Goal: Task Accomplishment & Management: Complete application form

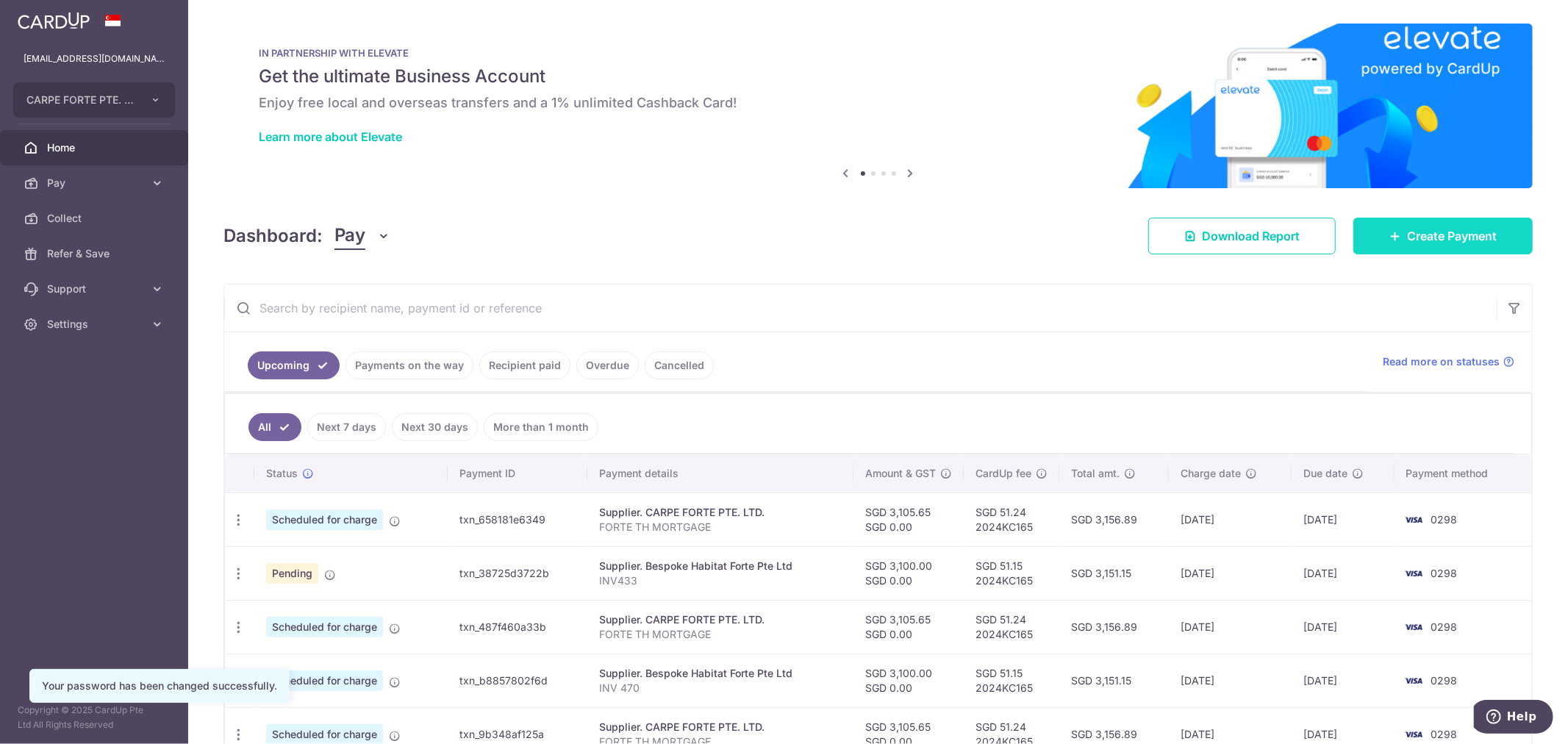
click at [1481, 237] on span "Create Payment" at bounding box center [1452, 236] width 90 height 18
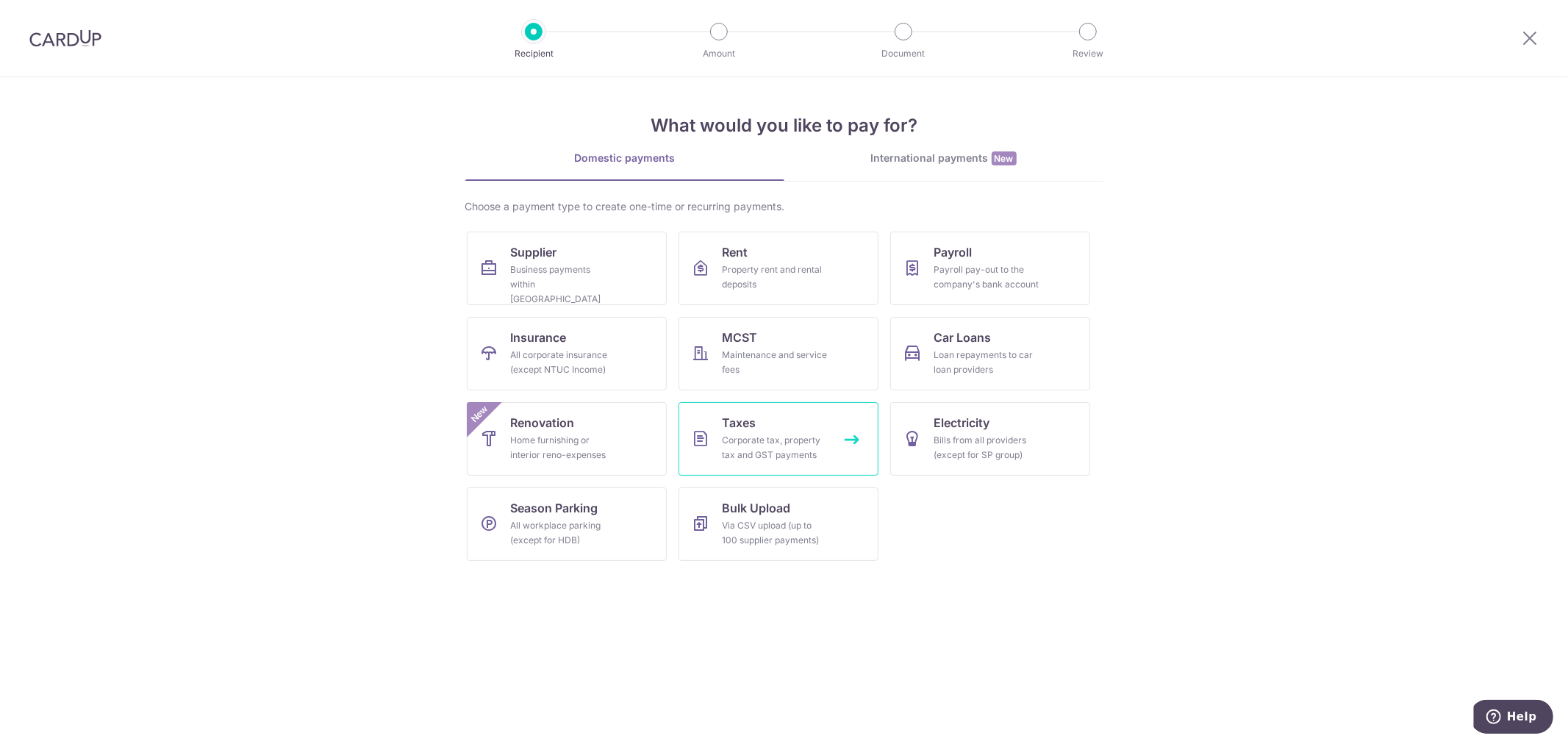
click at [818, 433] on div "Corporate tax, property tax and GST payments" at bounding box center [775, 448] width 105 height 29
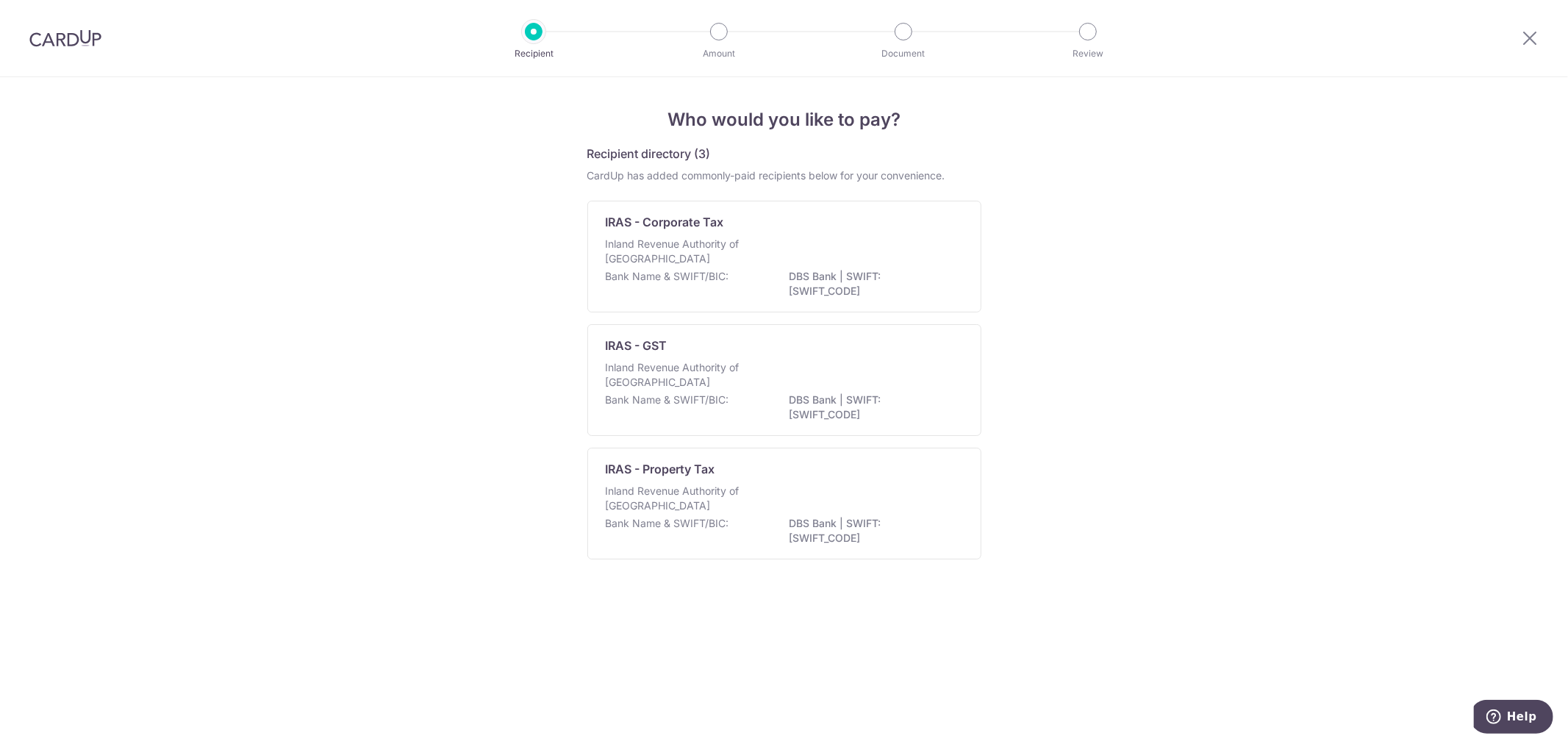
click at [1222, 332] on div "Who would you like to pay? Recipient directory (3) CardUp has added commonly-pa…" at bounding box center [784, 410] width 1568 height 667
click at [1536, 35] on icon at bounding box center [1530, 38] width 18 height 18
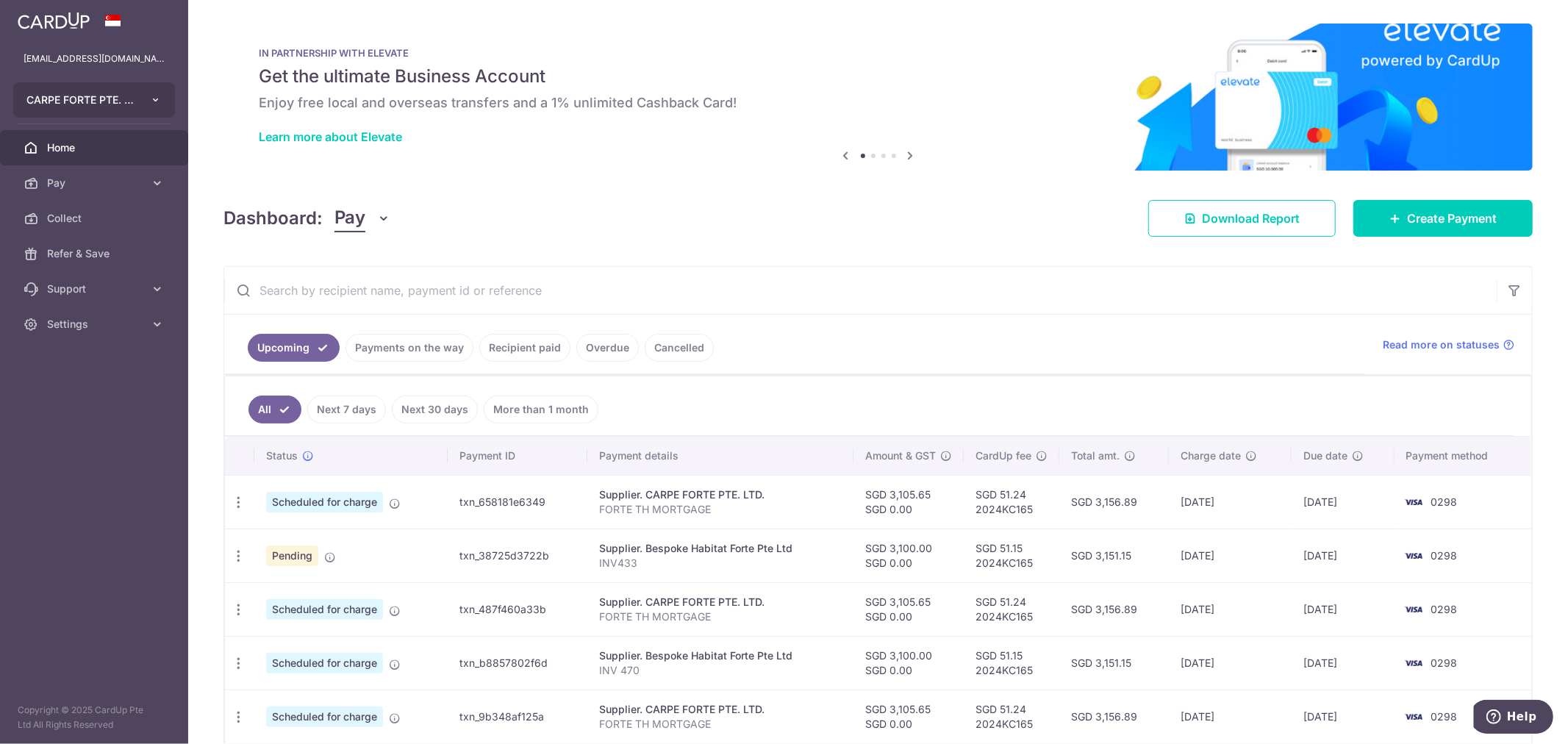
click at [155, 98] on icon "button" at bounding box center [155, 100] width 11 height 11
click at [813, 270] on input "text" at bounding box center [860, 290] width 1272 height 47
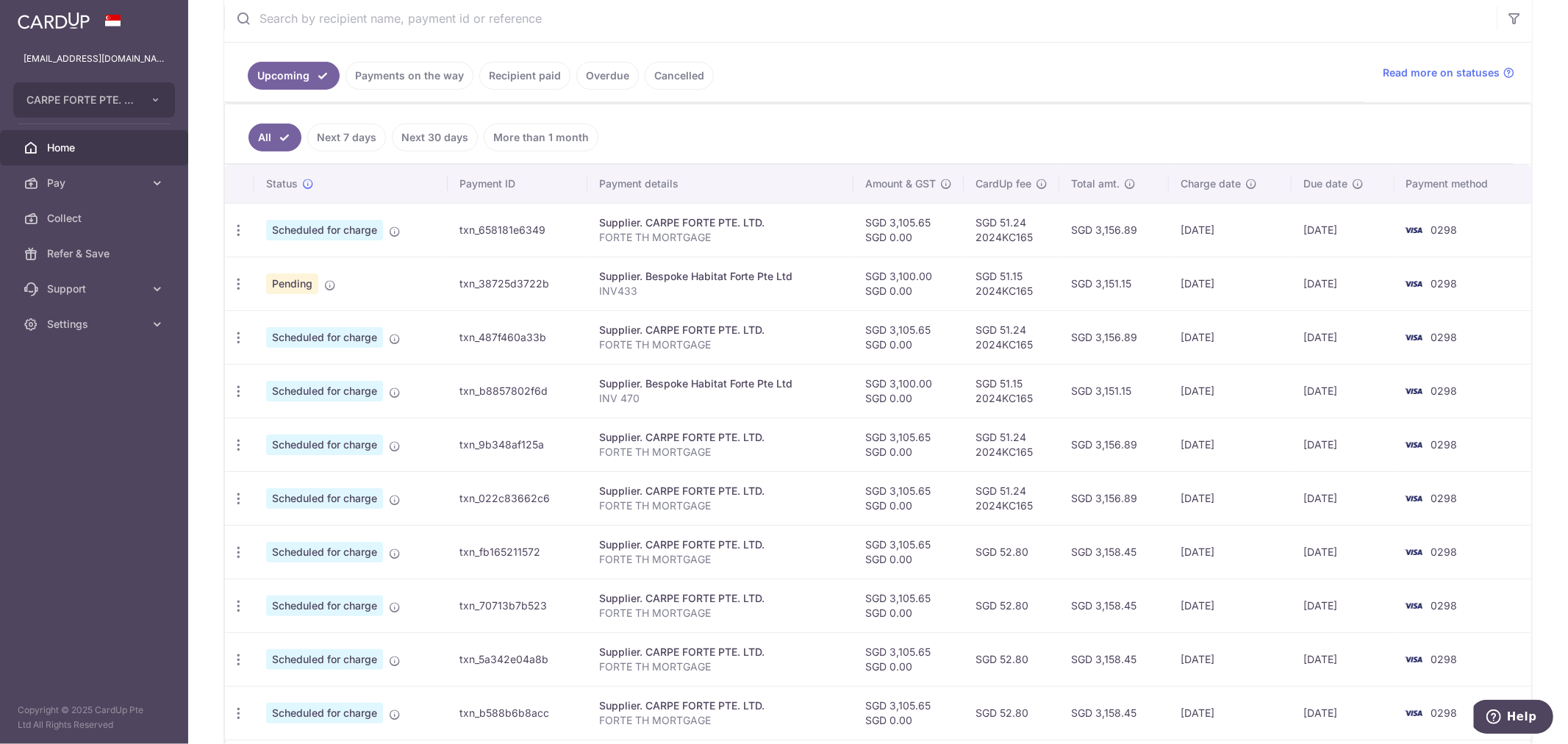
scroll to position [376, 0]
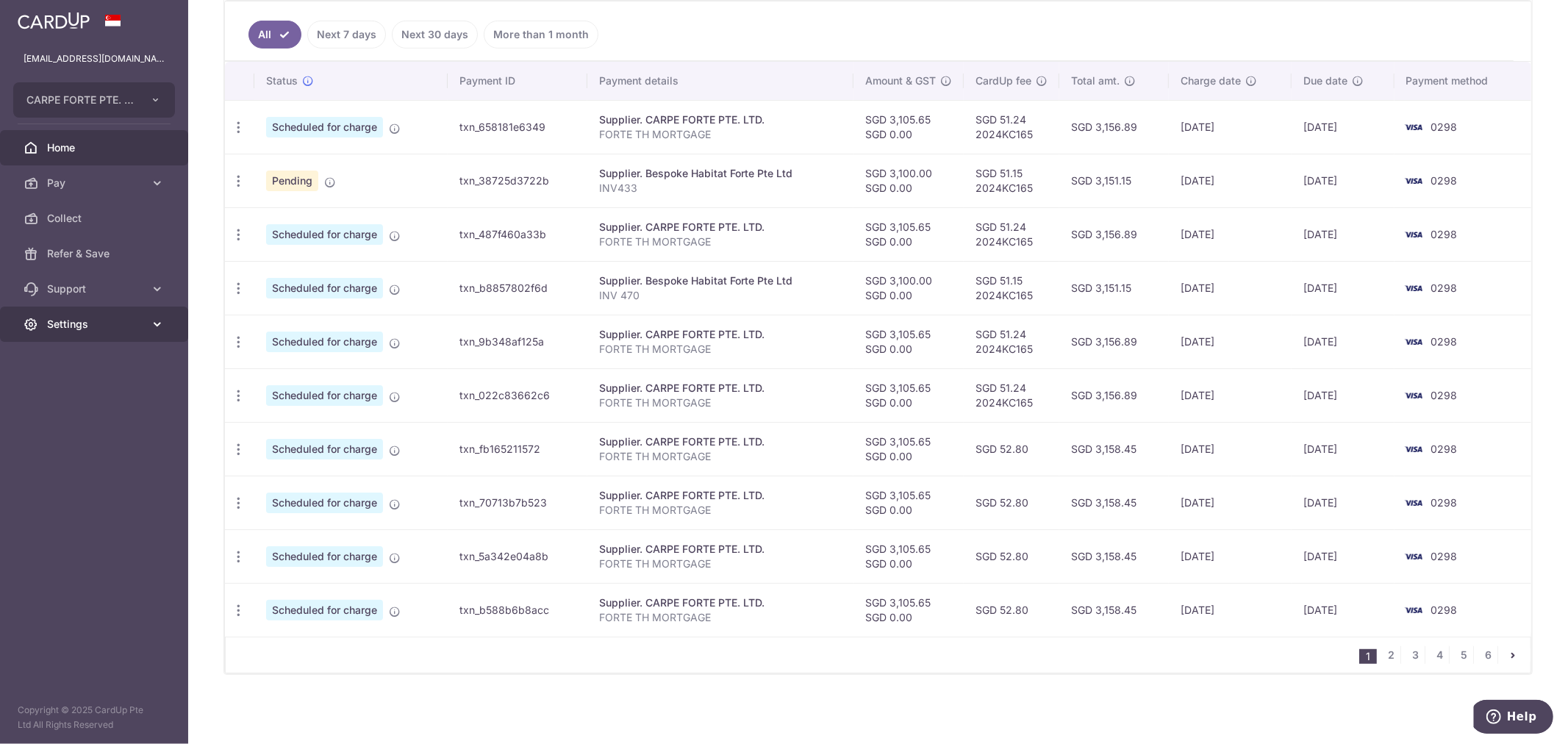
click at [101, 318] on span "Settings" at bounding box center [96, 325] width 97 height 15
click at [76, 400] on span "Logout" at bounding box center [96, 395] width 97 height 15
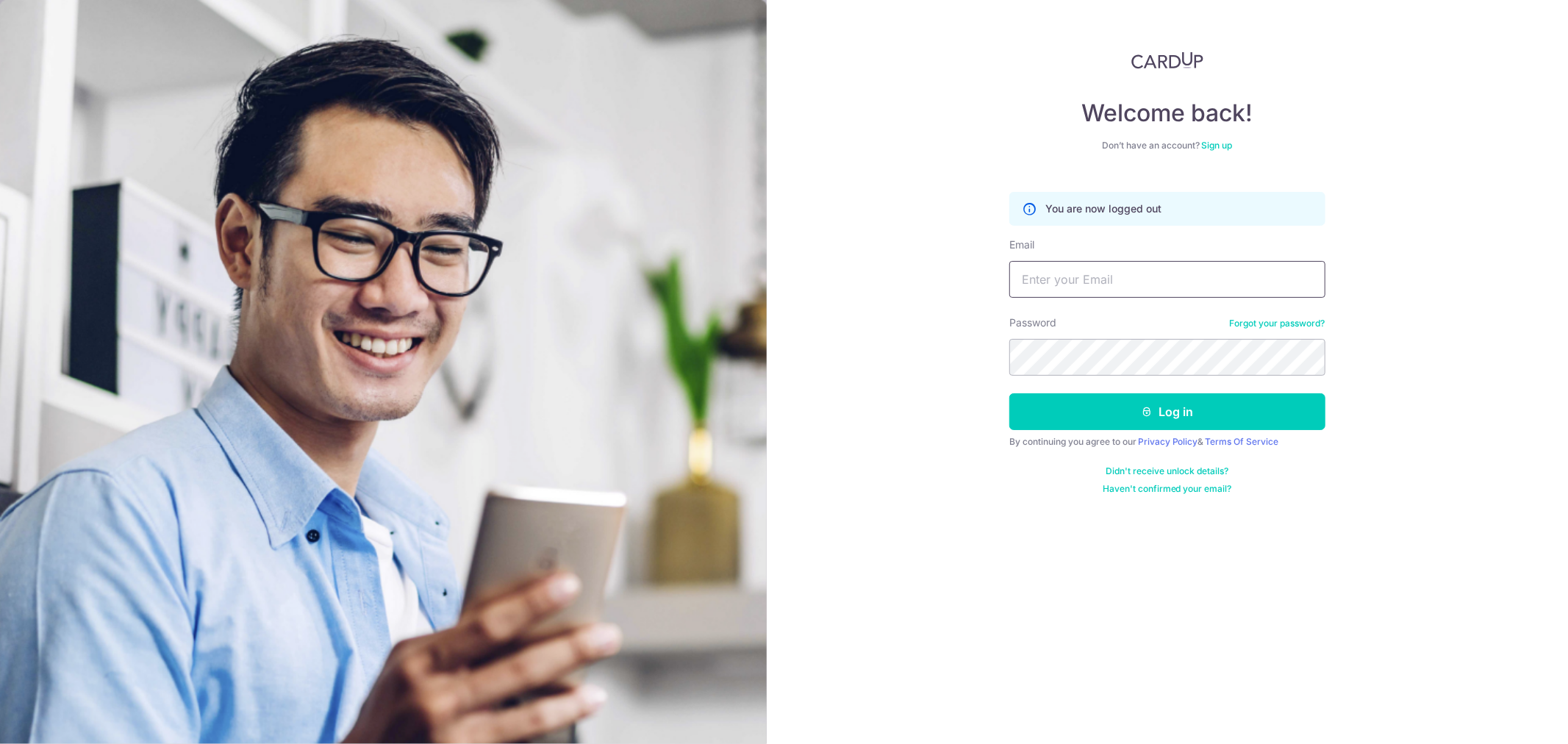
click at [1112, 280] on input "Email" at bounding box center [1167, 279] width 316 height 37
type input "theophilus_x@yahoo.com.sg"
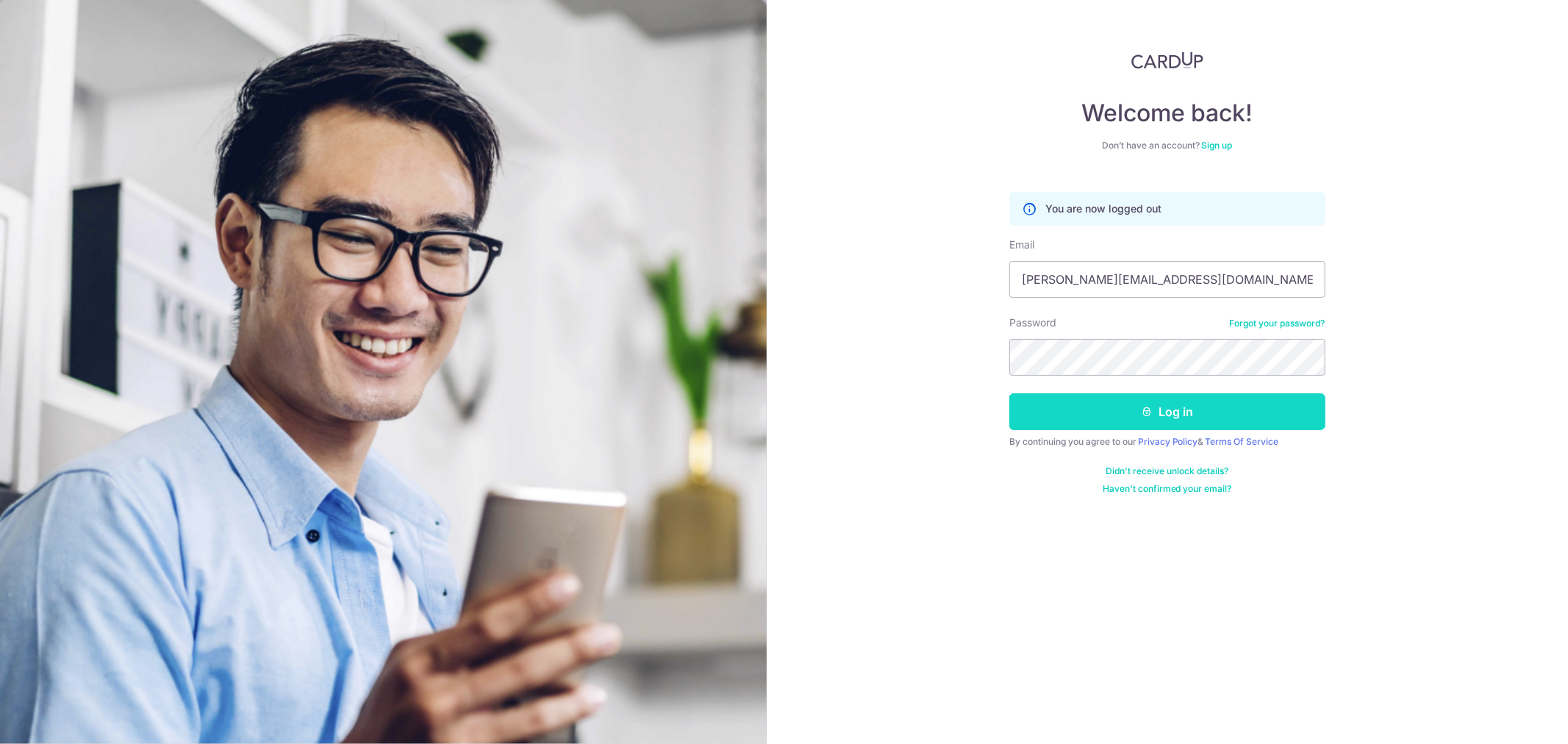
click at [1230, 414] on button "Log in" at bounding box center [1167, 411] width 316 height 37
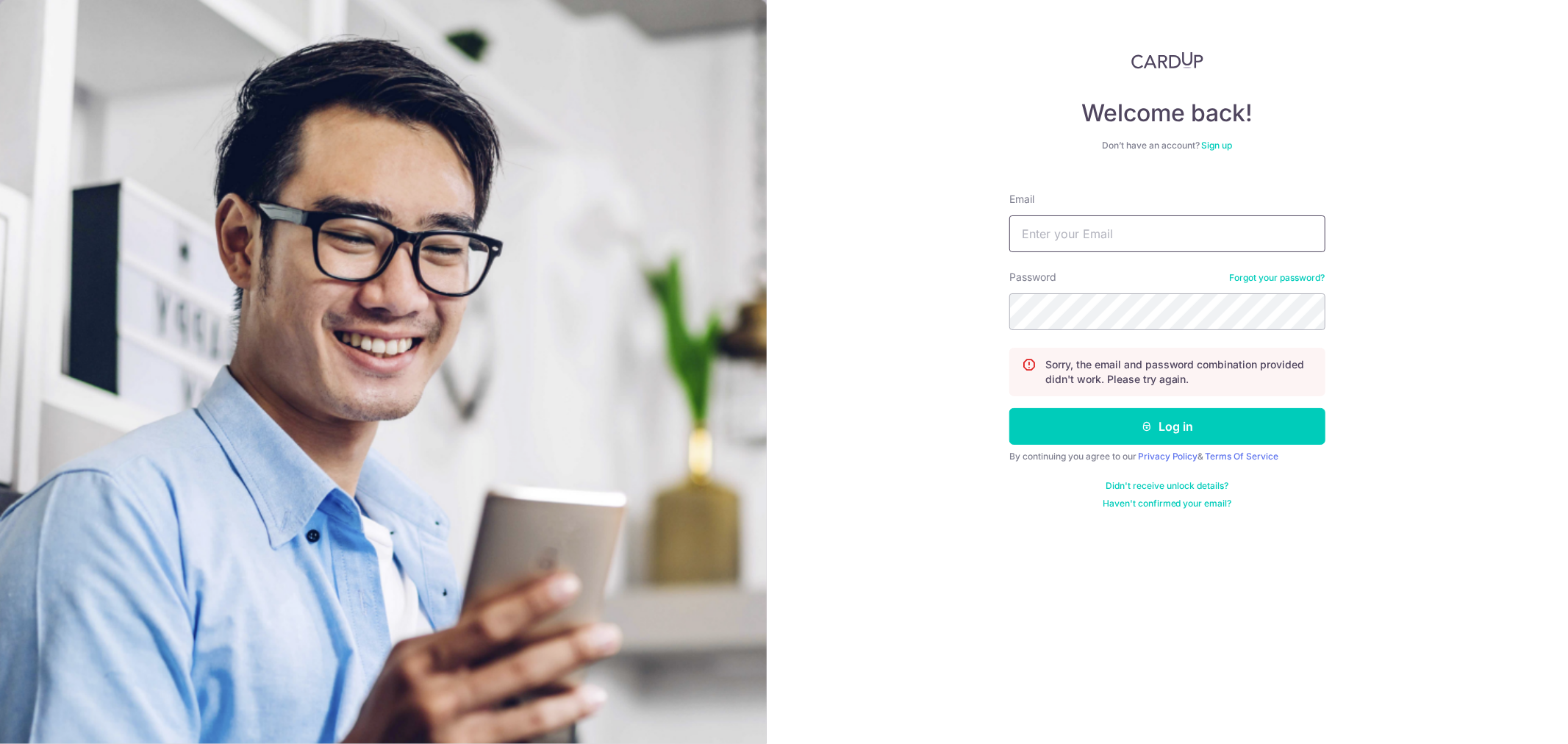
click at [1060, 243] on input "Email" at bounding box center [1167, 233] width 316 height 37
type input "[PERSON_NAME][EMAIL_ADDRESS][DOMAIN_NAME]"
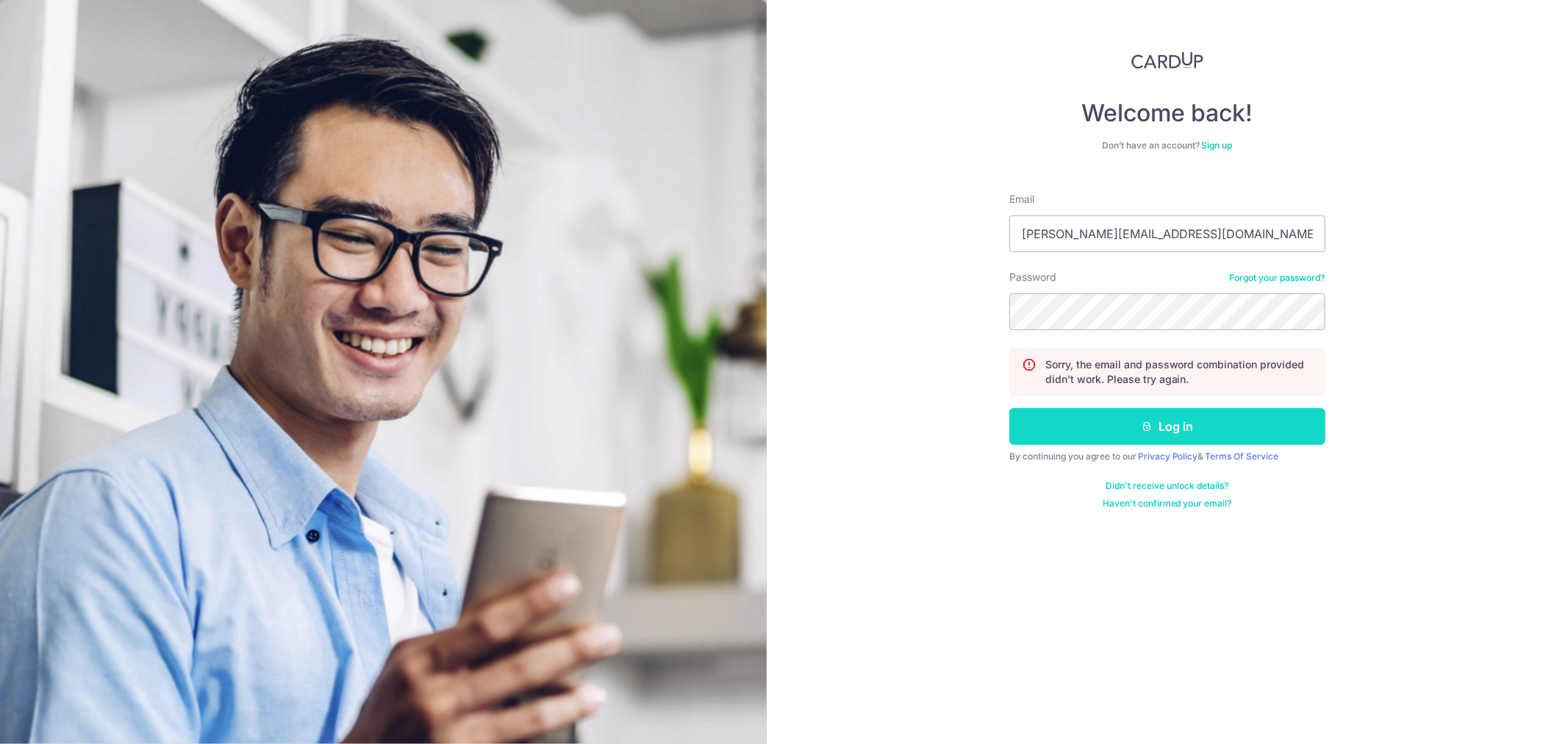
click at [1180, 422] on button "Log in" at bounding box center [1167, 426] width 316 height 37
